Goal: Transaction & Acquisition: Purchase product/service

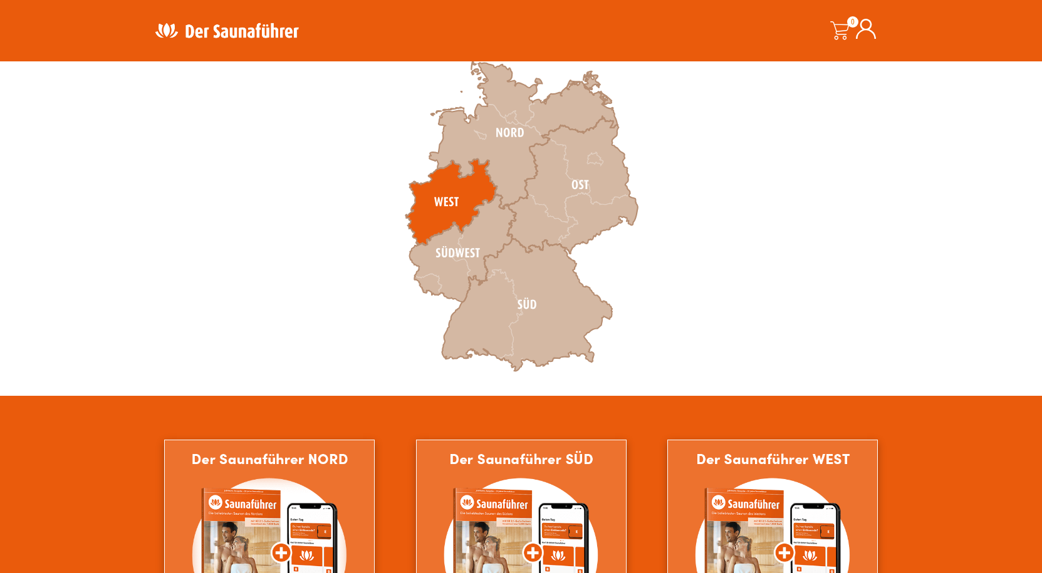
scroll to position [418, 0]
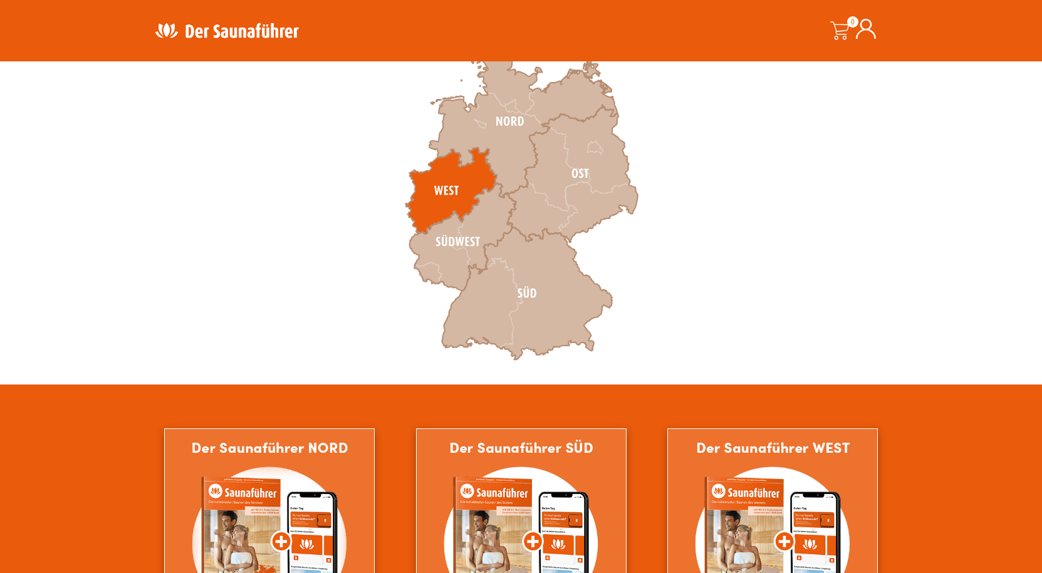
click at [459, 179] on icon at bounding box center [450, 191] width 91 height 86
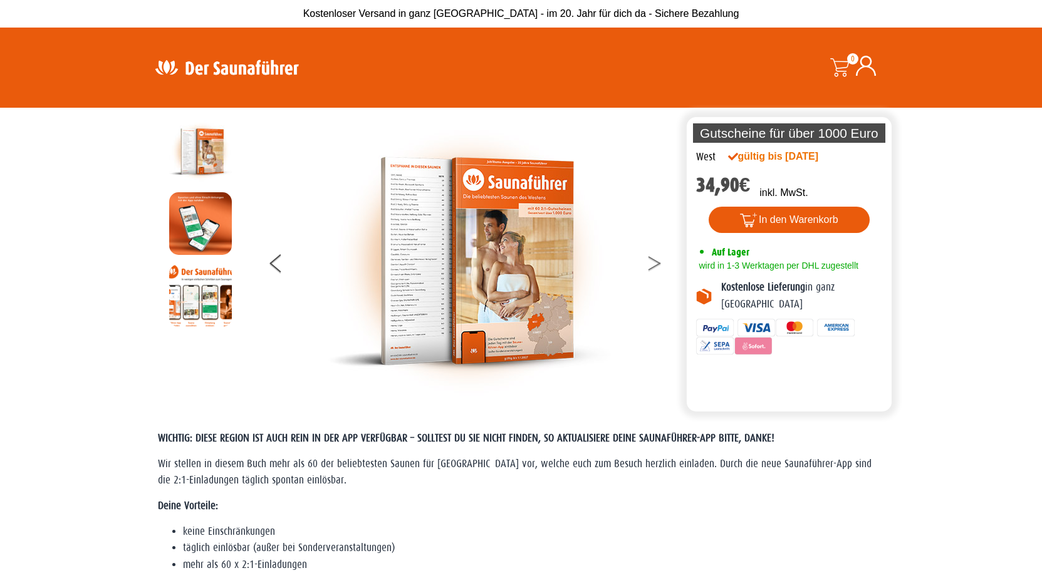
click at [659, 264] on icon at bounding box center [655, 267] width 13 height 8
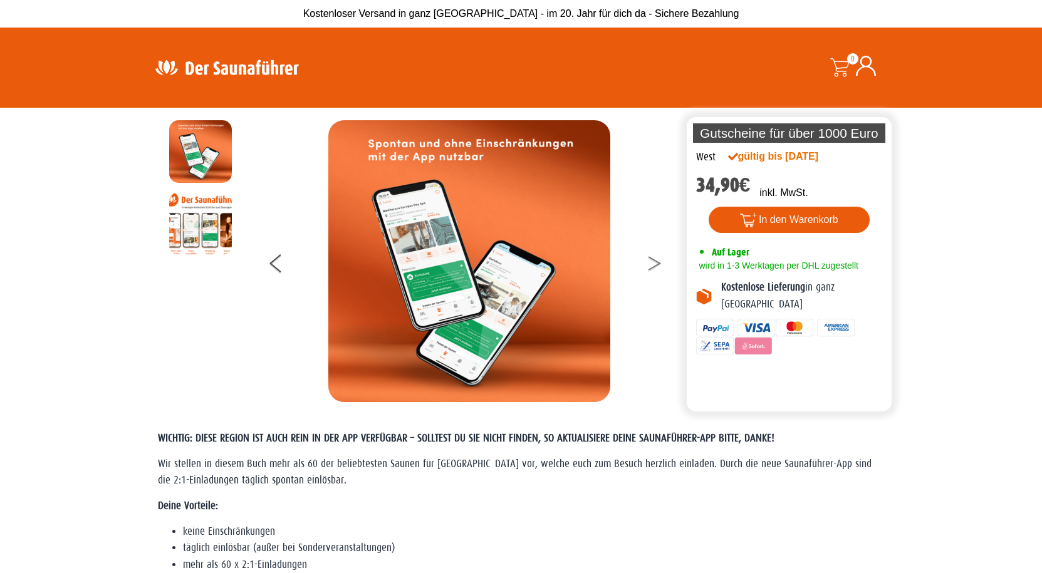
click at [659, 264] on icon at bounding box center [655, 267] width 13 height 8
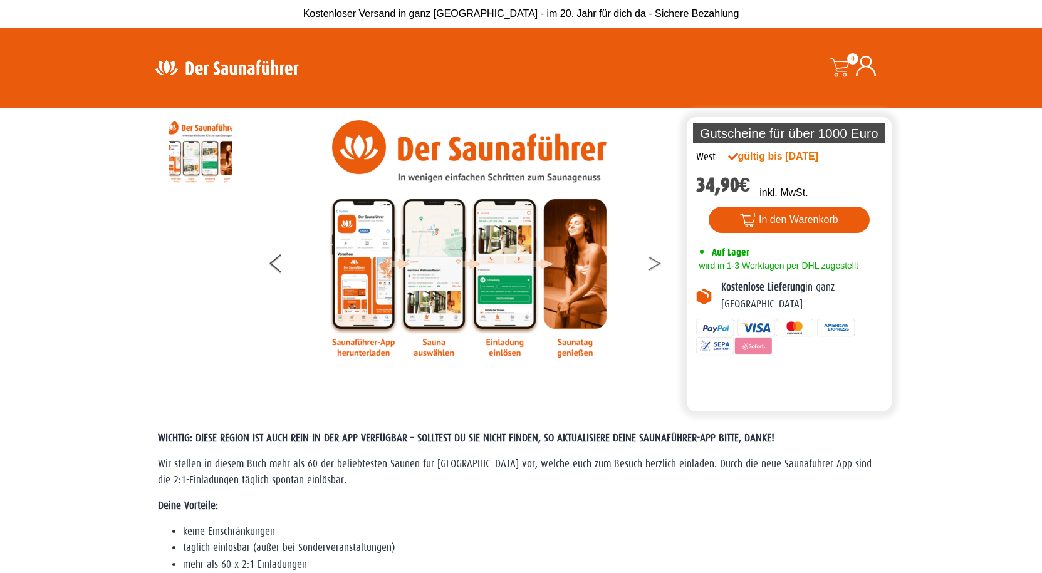
click at [659, 264] on icon at bounding box center [655, 267] width 13 height 8
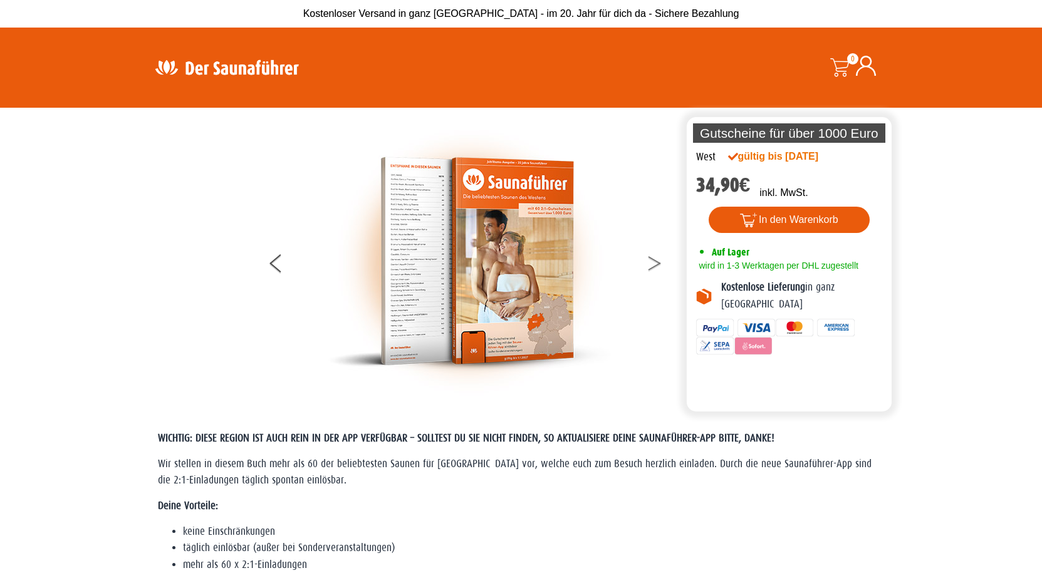
click at [659, 264] on icon at bounding box center [655, 267] width 13 height 8
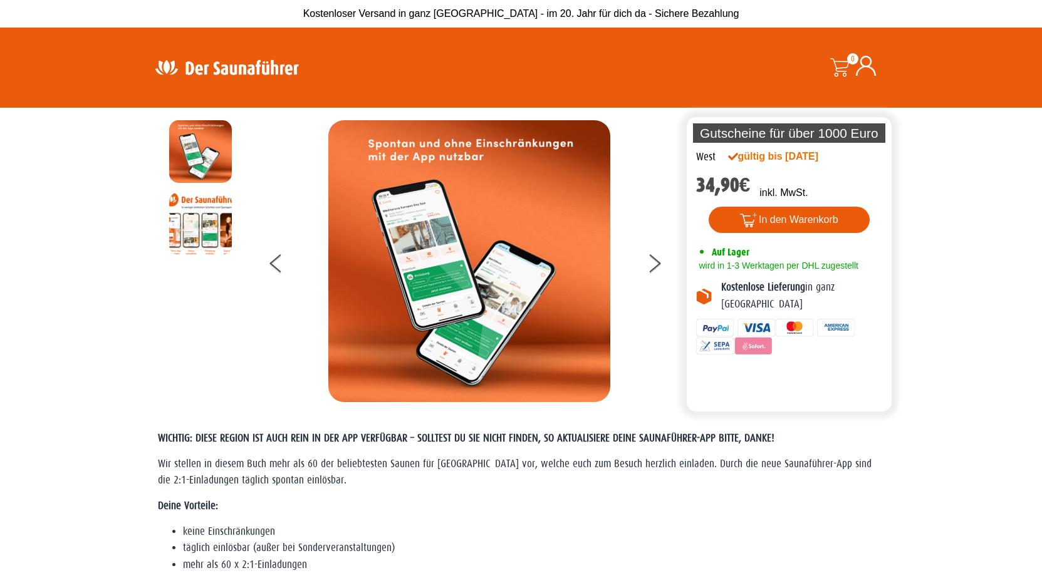
click at [210, 66] on img at bounding box center [226, 67] width 163 height 24
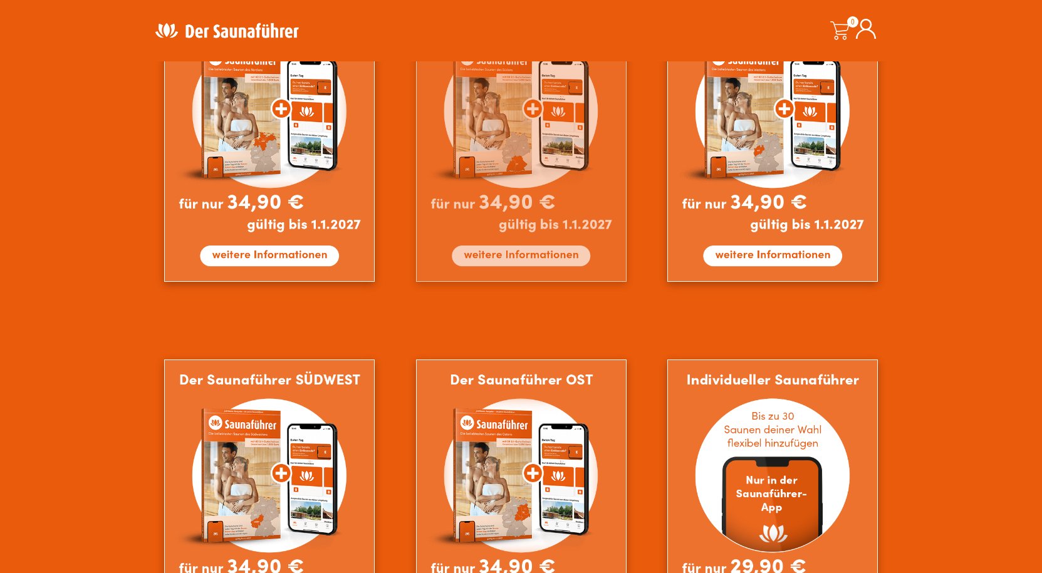
scroll to position [961, 0]
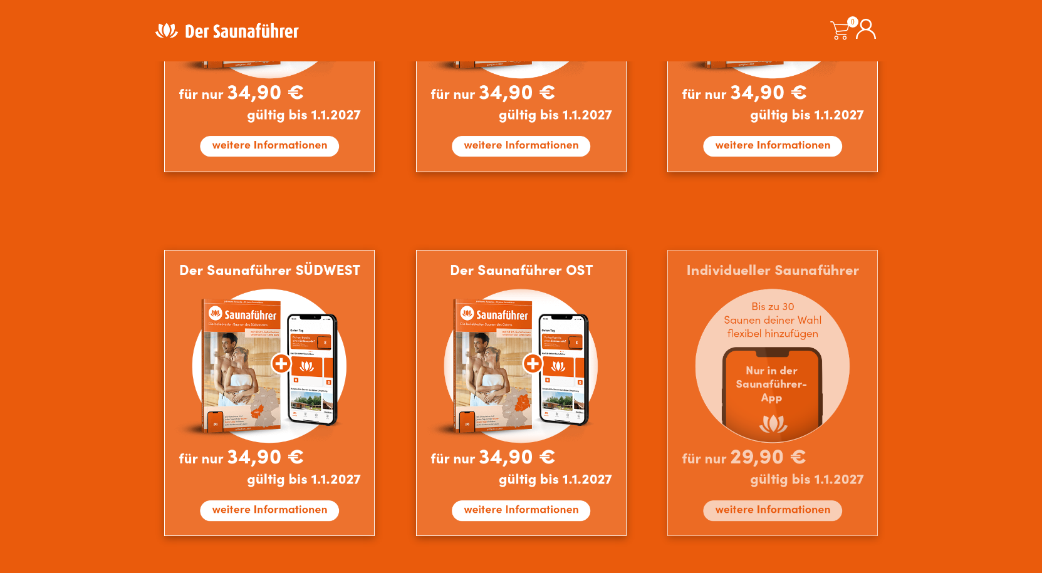
click at [818, 330] on img at bounding box center [772, 393] width 211 height 286
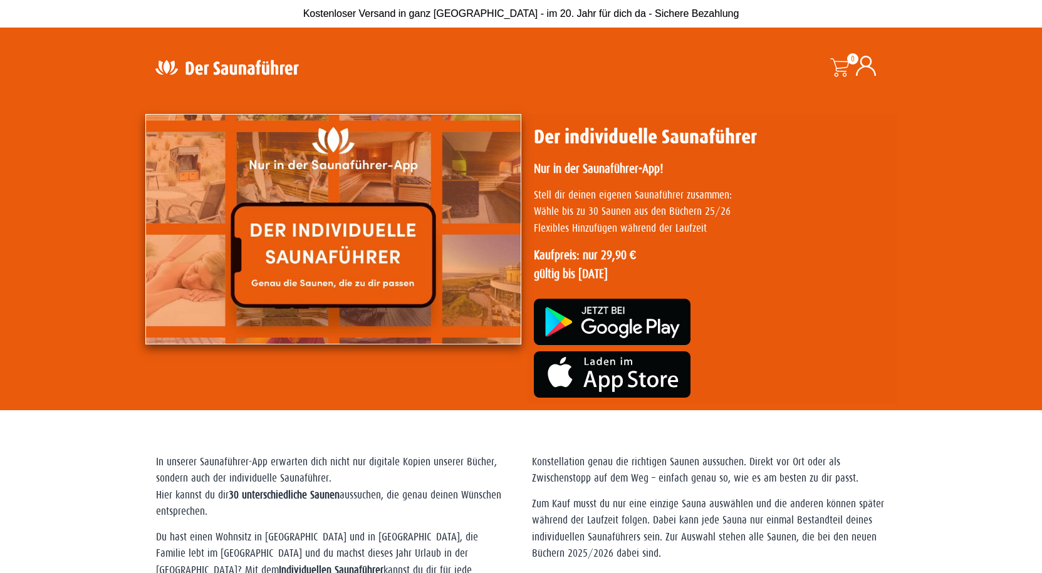
click at [263, 70] on img at bounding box center [226, 67] width 163 height 24
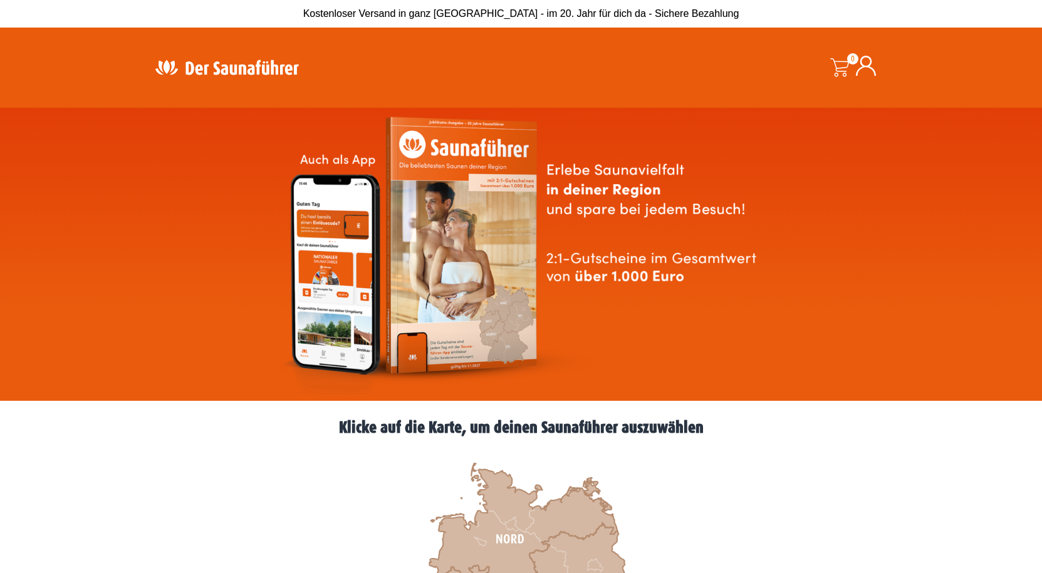
click at [197, 65] on img at bounding box center [226, 67] width 163 height 24
drag, startPoint x: 703, startPoint y: 430, endPoint x: 747, endPoint y: 424, distance: 44.9
click at [747, 424] on h2 "Klicke auf die Karte, um deinen Saunaführer auszuwählen" at bounding box center [521, 428] width 752 height 16
drag, startPoint x: 726, startPoint y: 430, endPoint x: 703, endPoint y: 433, distance: 24.0
click at [726, 431] on h2 "Klicke auf die Karte, um deinen Saunaführer auszuwählen" at bounding box center [521, 428] width 752 height 16
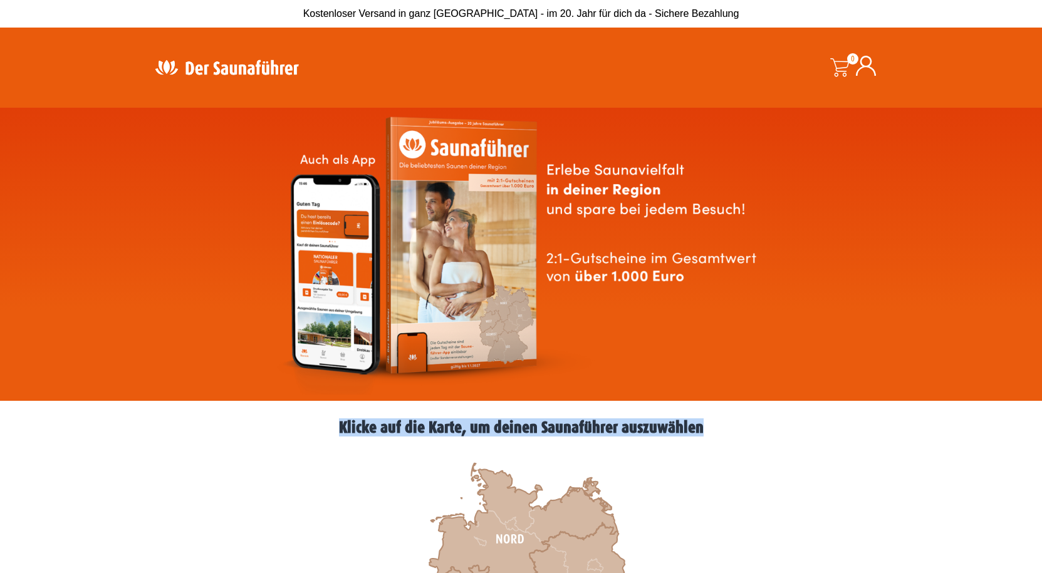
drag, startPoint x: 701, startPoint y: 429, endPoint x: 338, endPoint y: 433, distance: 362.9
click at [338, 433] on h2 "Klicke auf die Karte, um deinen Saunaführer auszuwählen" at bounding box center [521, 428] width 752 height 16
drag, startPoint x: 661, startPoint y: 427, endPoint x: 709, endPoint y: 427, distance: 47.6
click at [713, 429] on h2 "Klicke auf die Karte, um deinen Saunaführer auszuwählen" at bounding box center [521, 428] width 752 height 16
drag, startPoint x: 340, startPoint y: 425, endPoint x: 708, endPoint y: 425, distance: 367.9
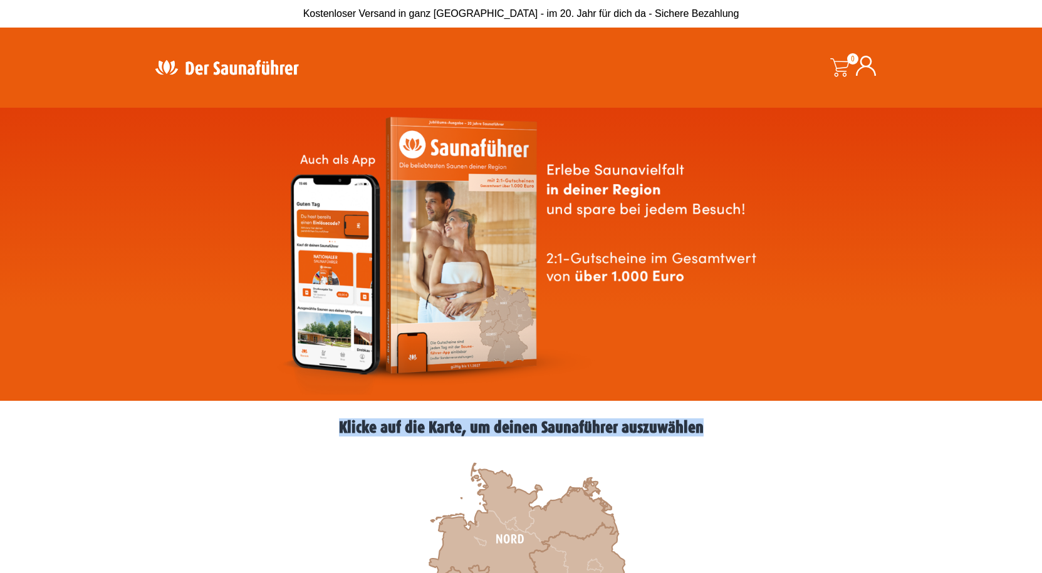
click at [708, 425] on h2 "Klicke auf die Karte, um deinen Saunaführer auszuwählen" at bounding box center [521, 428] width 752 height 16
click at [724, 432] on h2 "Klicke auf die Karte, um deinen Saunaführer auszuwählen" at bounding box center [521, 428] width 752 height 16
drag, startPoint x: 339, startPoint y: 427, endPoint x: 700, endPoint y: 434, distance: 361.0
click at [700, 434] on h2 "Klicke auf die Karte, um deinen Saunaführer auszuwählen" at bounding box center [521, 428] width 752 height 16
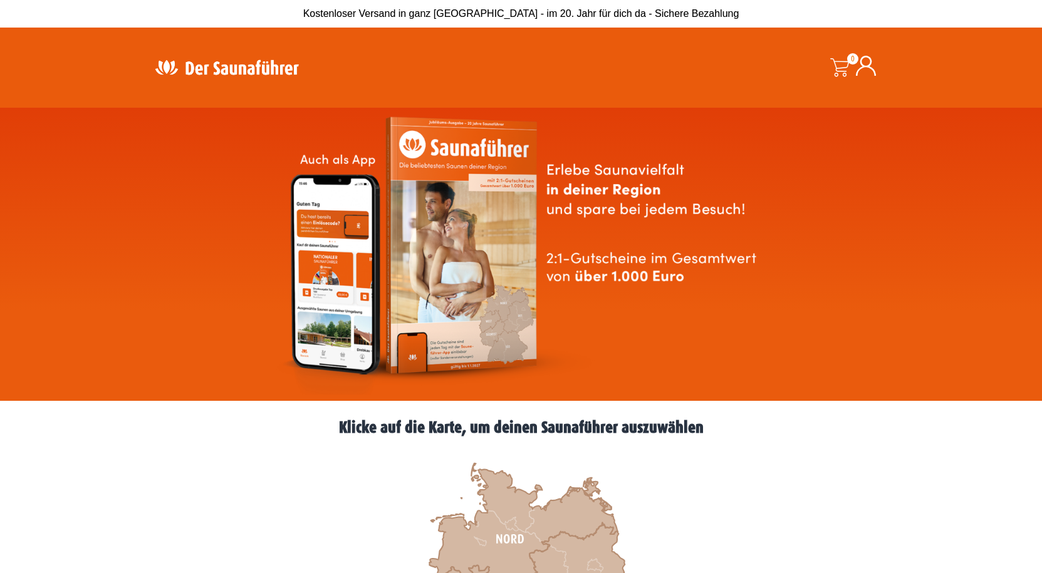
click at [852, 64] on span "0" at bounding box center [852, 58] width 11 height 11
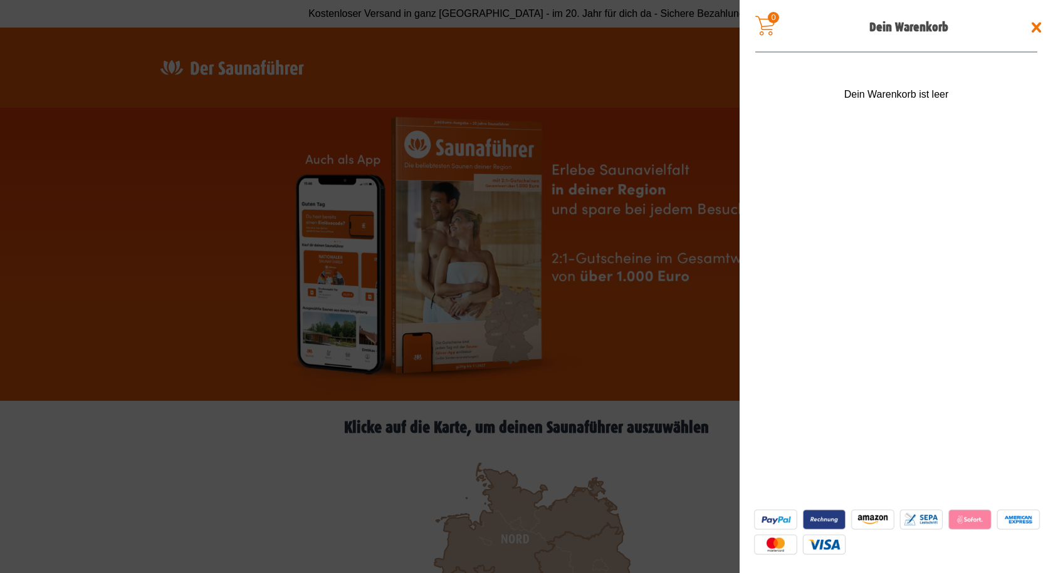
click at [1035, 28] on span at bounding box center [1036, 28] width 20 height 20
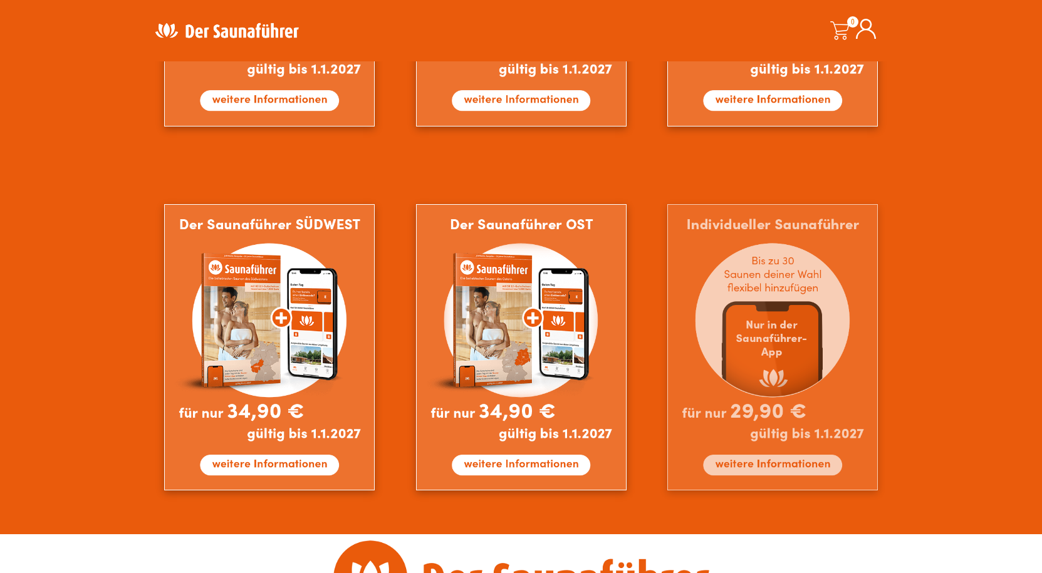
scroll to position [1107, 0]
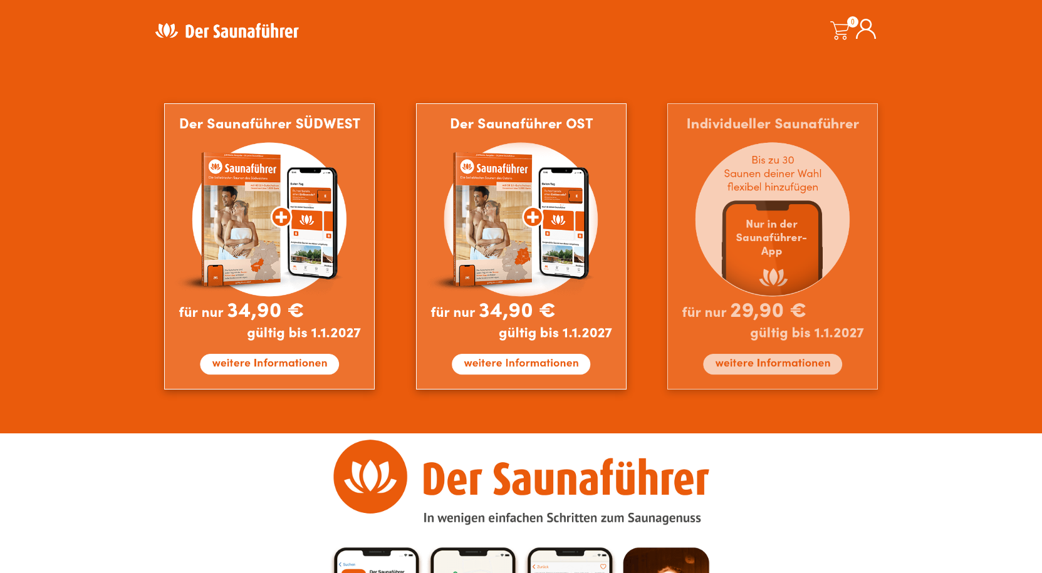
click at [762, 274] on img at bounding box center [772, 246] width 211 height 286
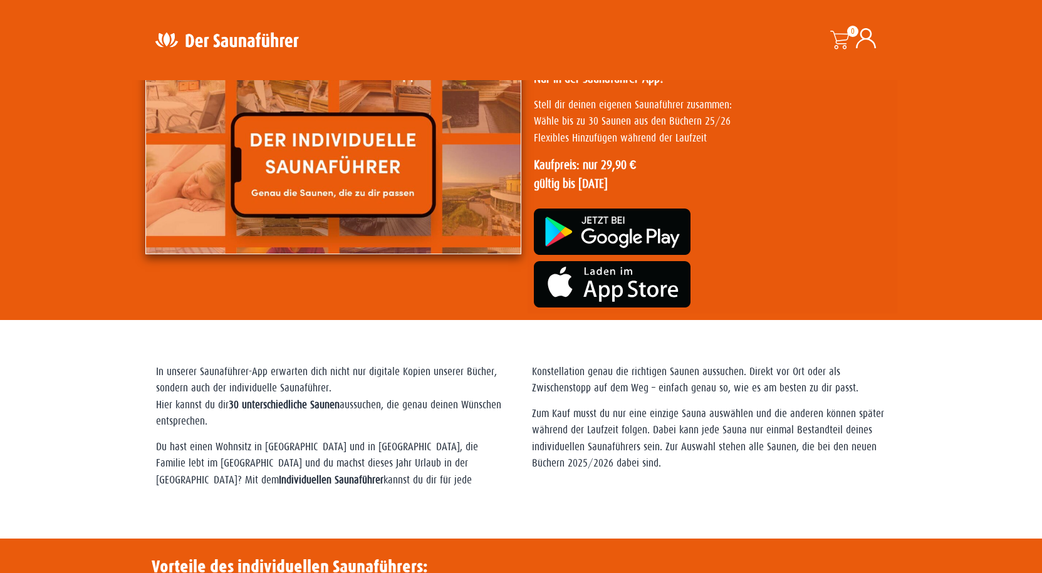
scroll to position [42, 0]
